Goal: Information Seeking & Learning: Understand process/instructions

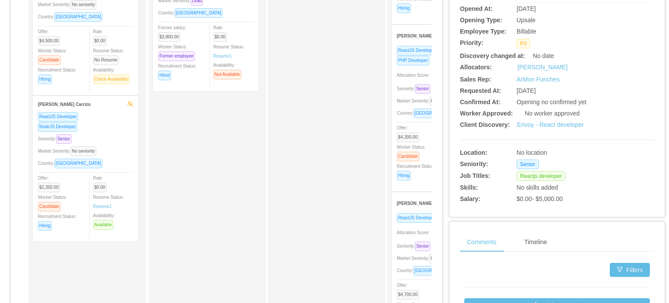
scroll to position [174, 0]
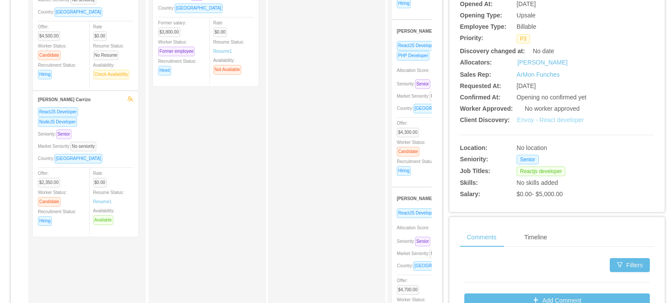
click at [547, 120] on link "Envoy - React developer" at bounding box center [550, 119] width 67 height 7
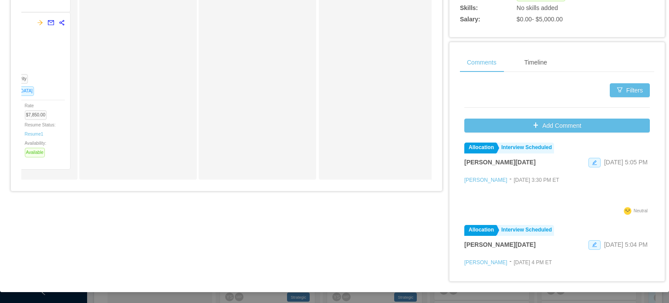
scroll to position [0, 0]
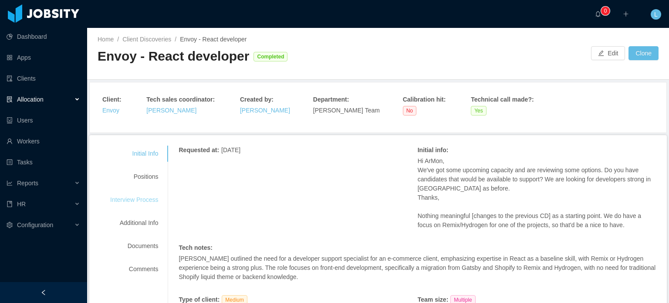
click at [145, 202] on div "Interview Process" at bounding box center [134, 200] width 69 height 16
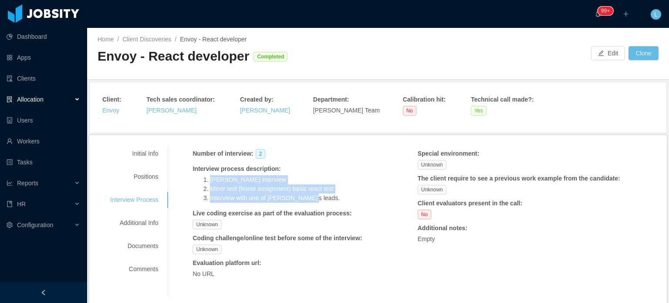
drag, startPoint x: 199, startPoint y: 179, endPoint x: 327, endPoint y: 202, distance: 130.0
click at [327, 202] on ol "Mike interview Minor test (home assignment) basic react test Interview with one…" at bounding box center [285, 188] width 187 height 27
copy ol "Mike interview Minor test (home assignment) basic react test Interview with one…"
